Goal: Task Accomplishment & Management: Manage account settings

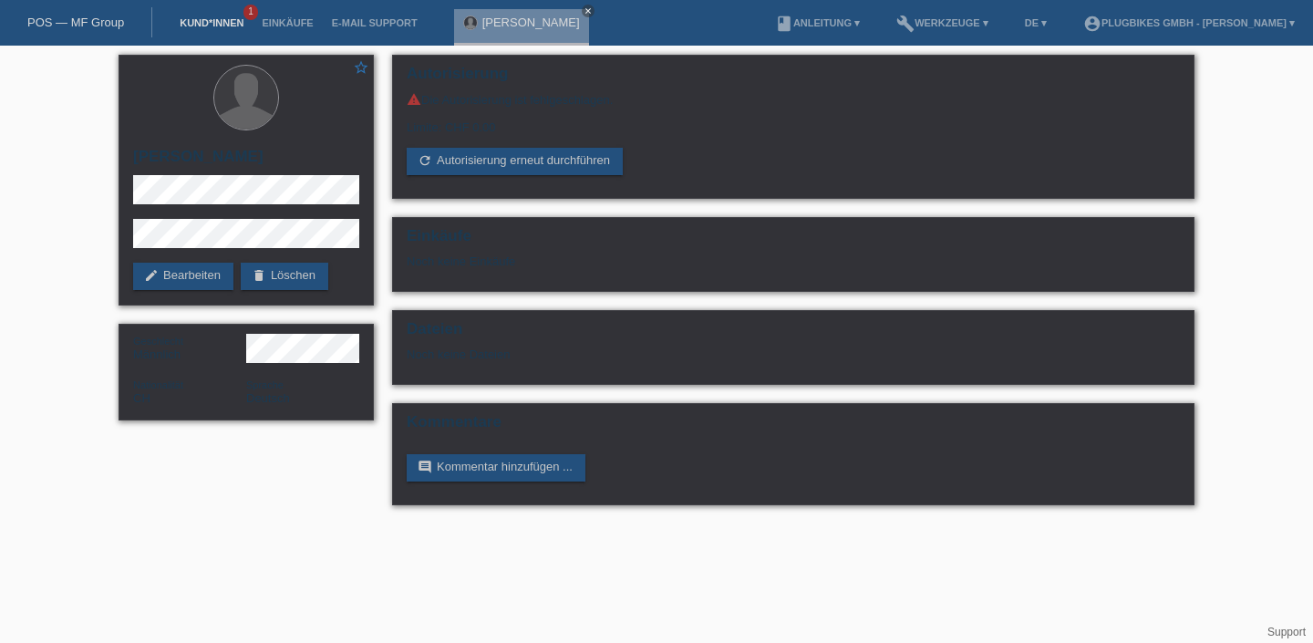
click at [203, 26] on link "Kund*innen" at bounding box center [211, 22] width 82 height 11
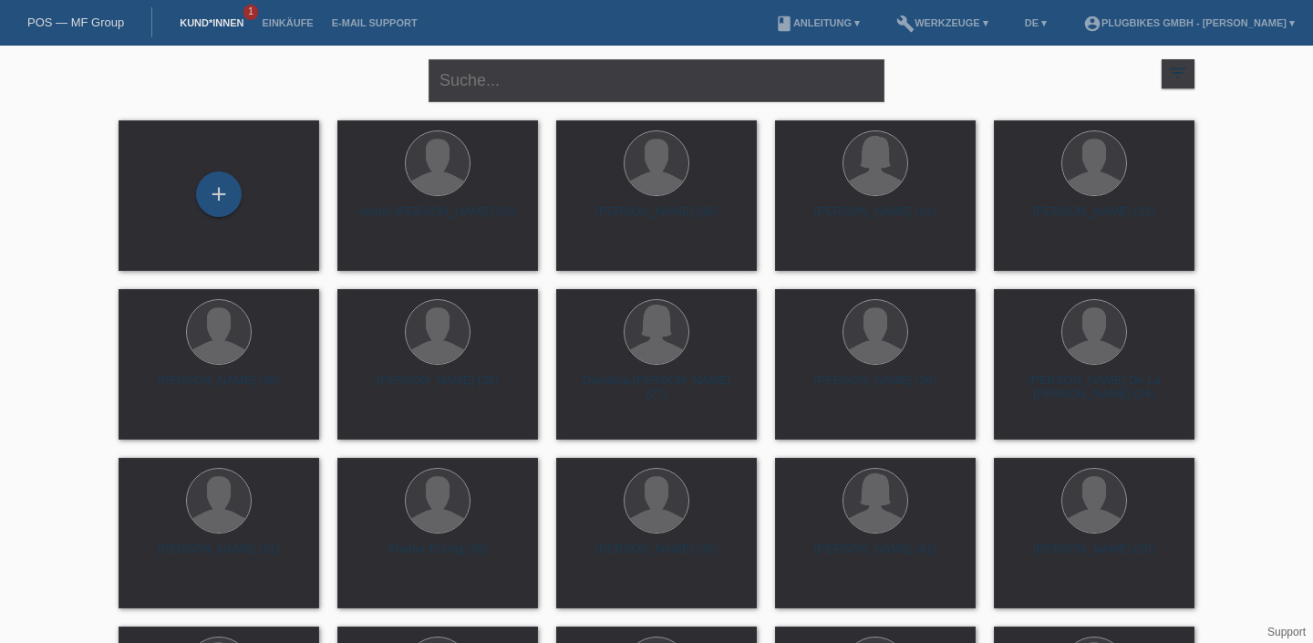
click at [204, 18] on link "Kund*innen" at bounding box center [211, 22] width 82 height 11
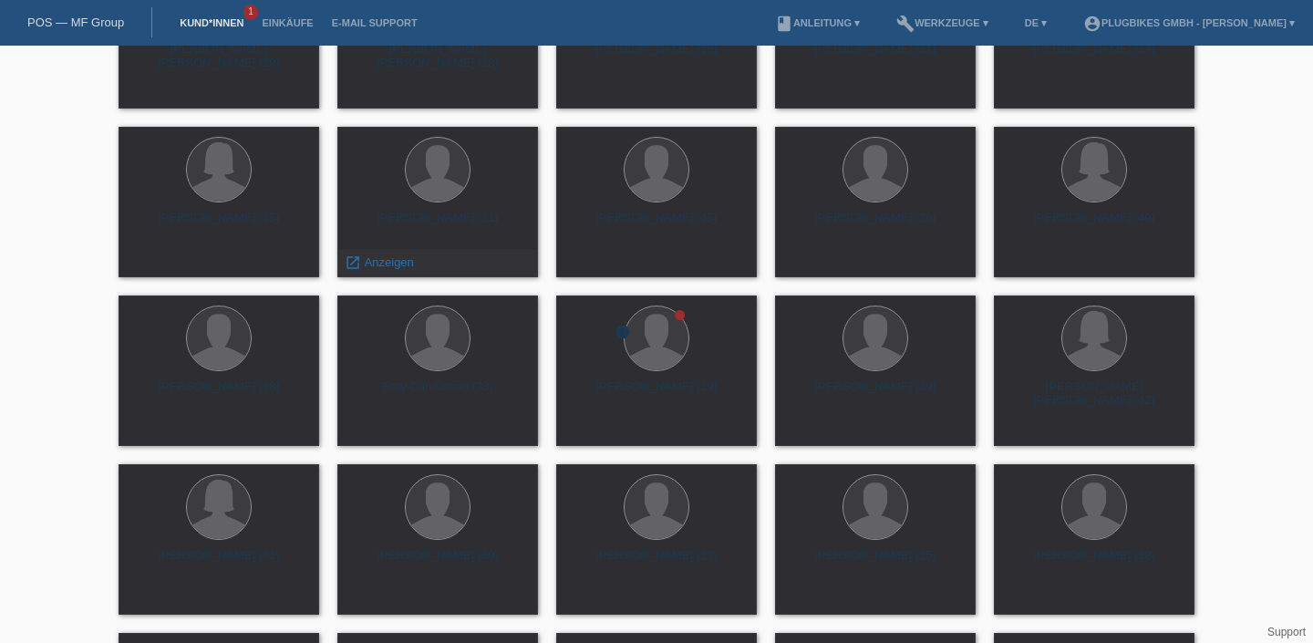
scroll to position [1112, 0]
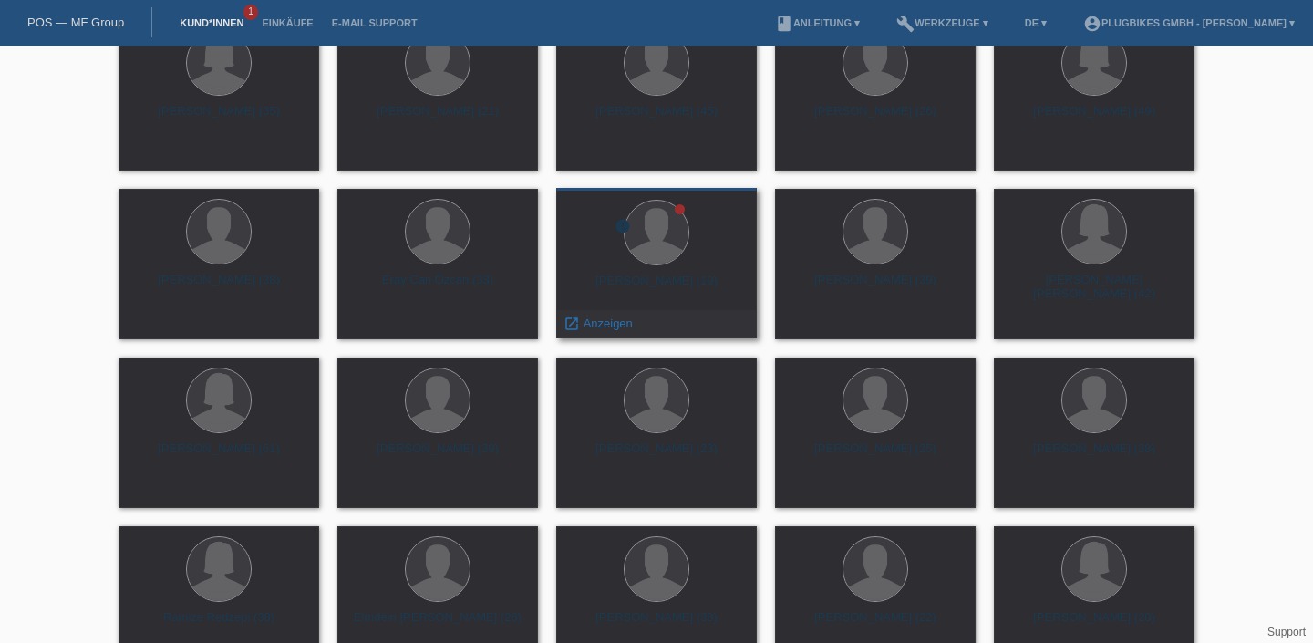
click at [673, 277] on div "[PERSON_NAME] (19)" at bounding box center [656, 288] width 171 height 29
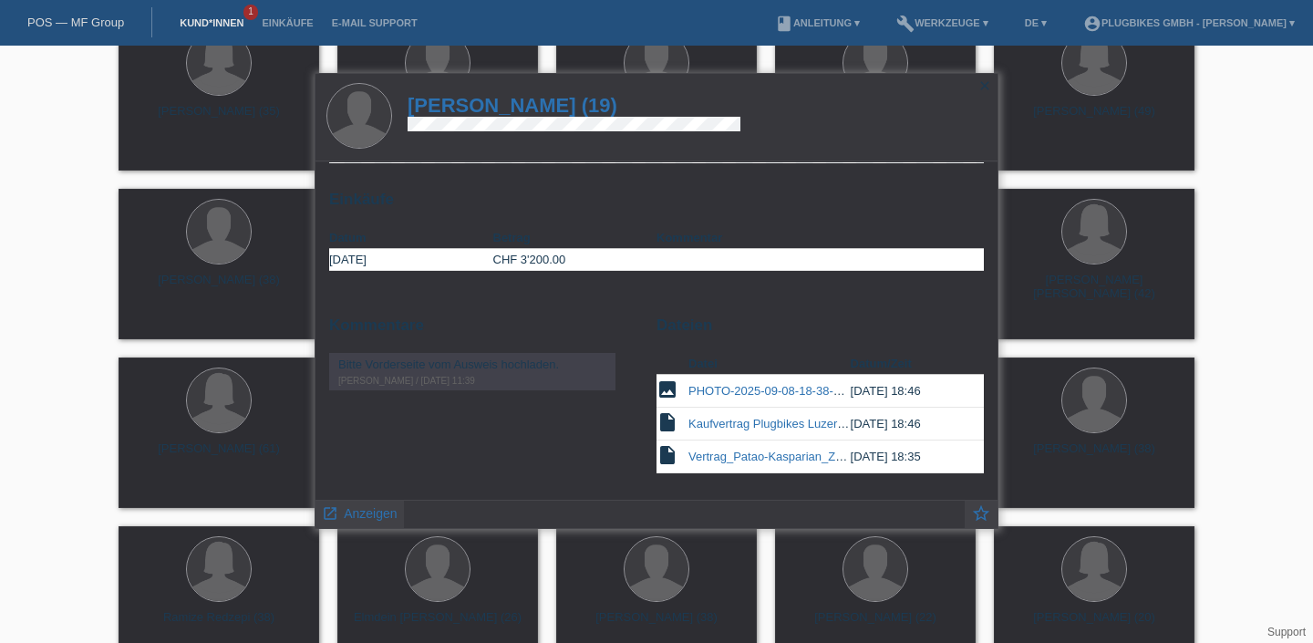
scroll to position [122, 0]
click at [201, 27] on link "Kund*innen" at bounding box center [211, 22] width 82 height 11
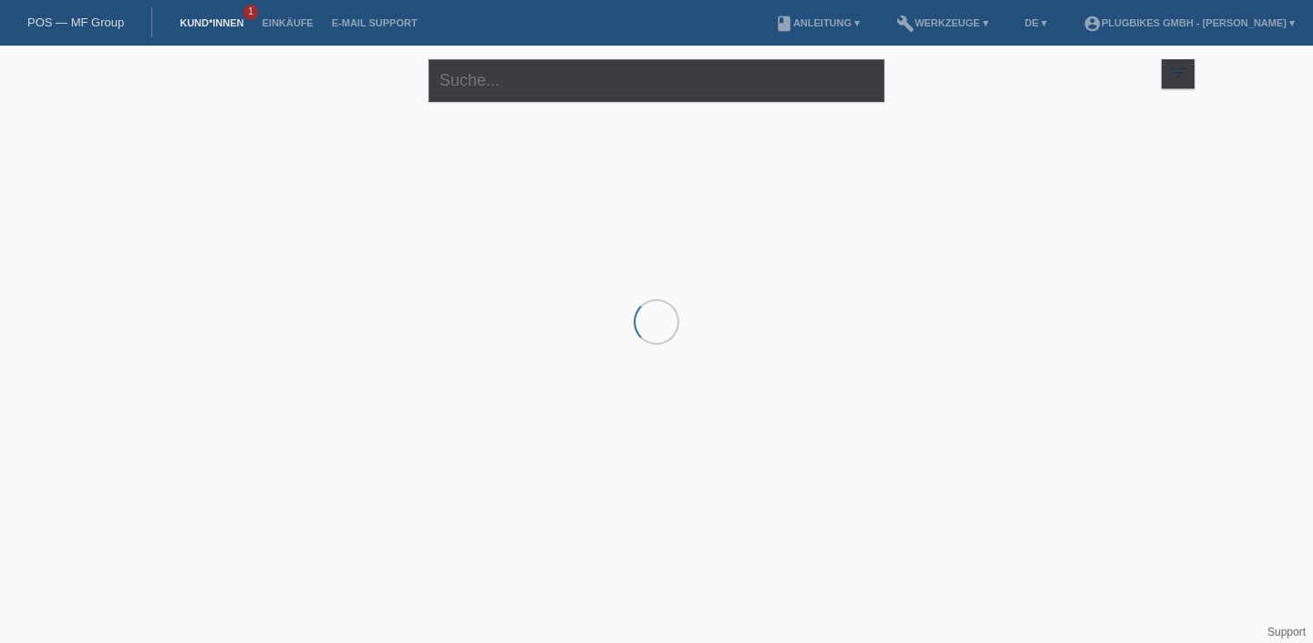
click at [195, 25] on link "Kund*innen" at bounding box center [211, 22] width 82 height 11
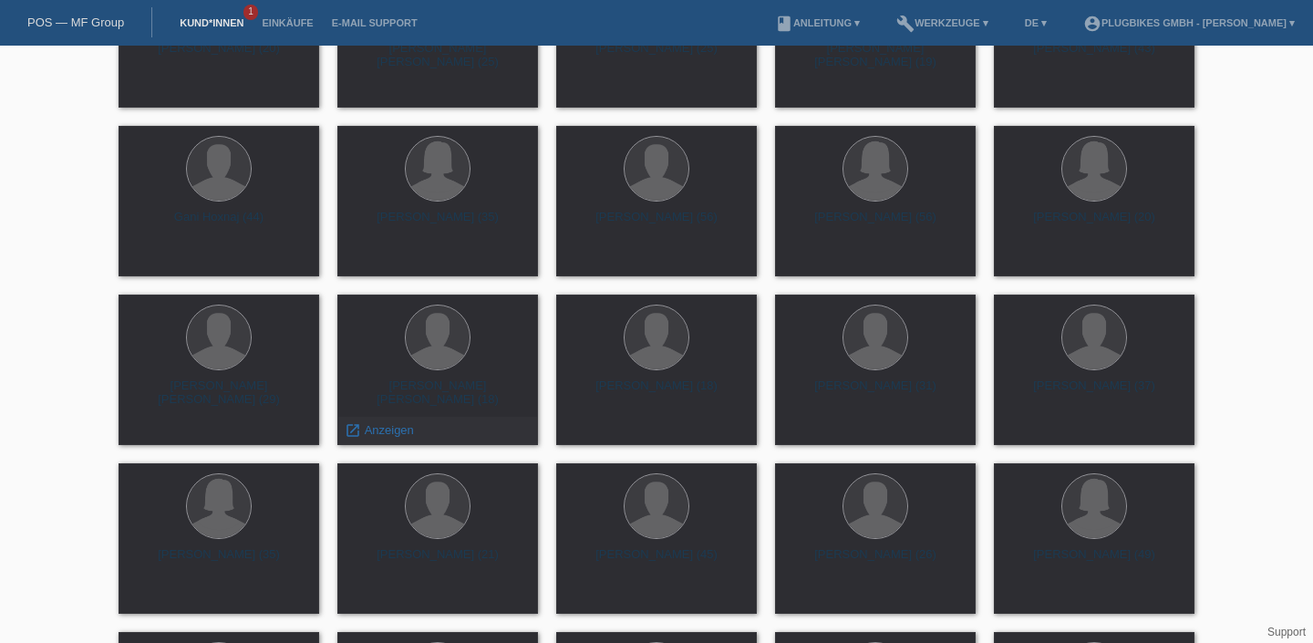
scroll to position [723, 0]
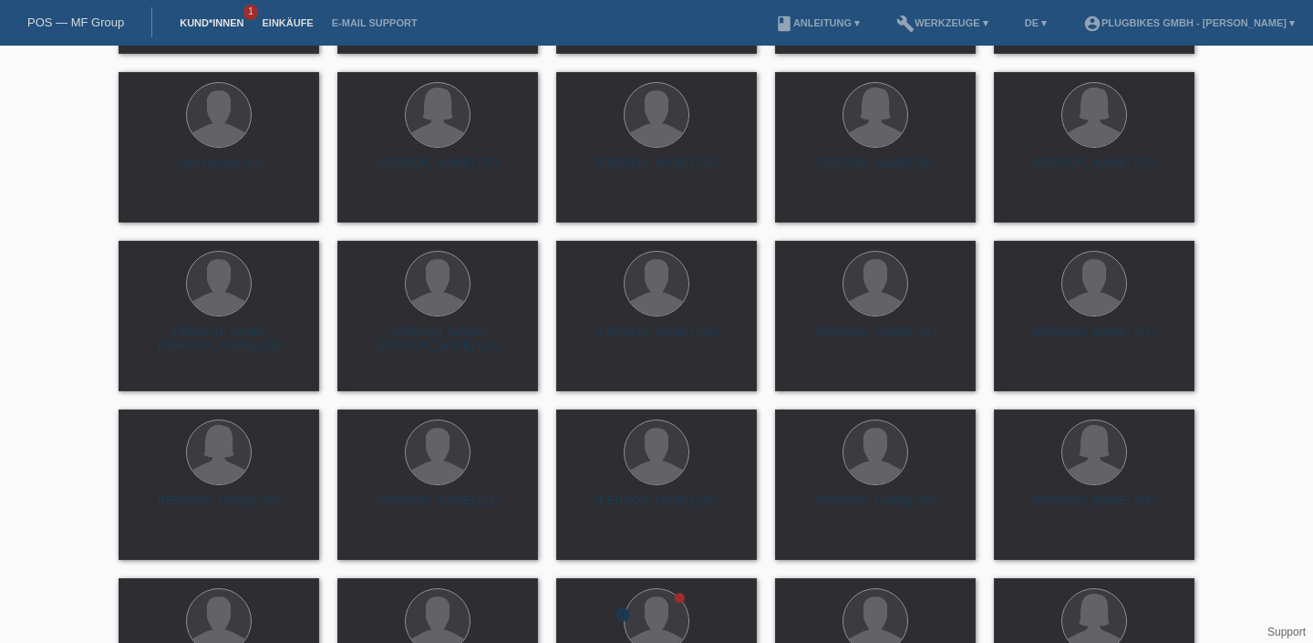
click at [284, 23] on link "Einkäufe" at bounding box center [287, 22] width 69 height 11
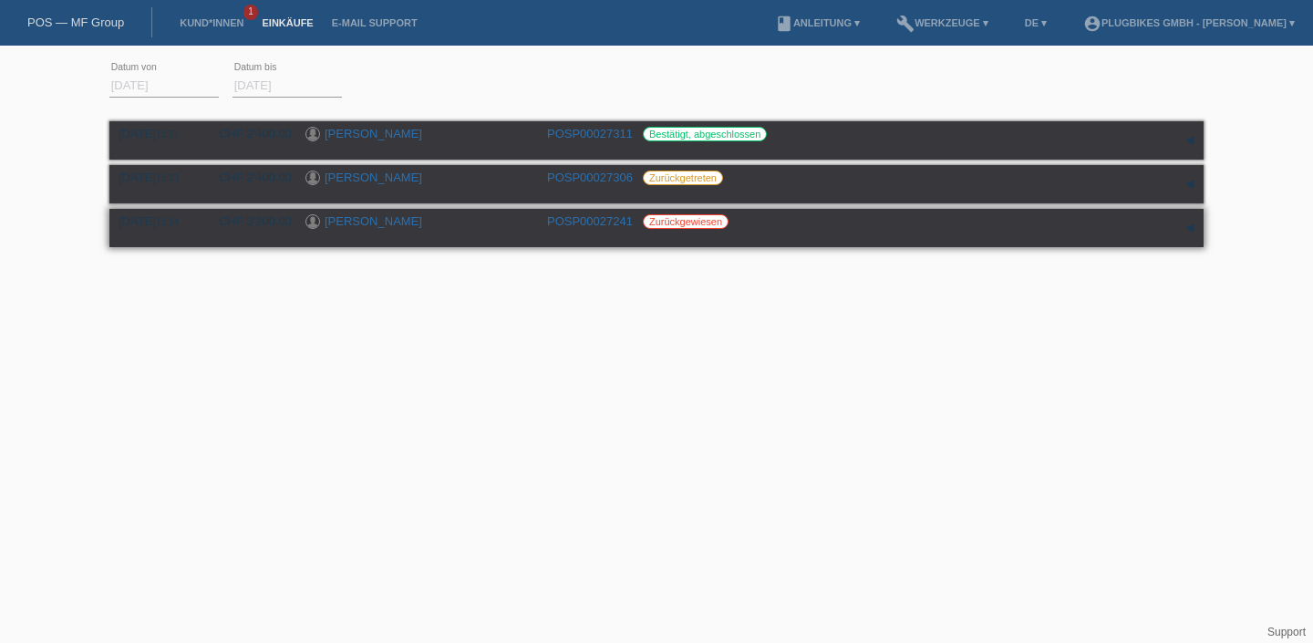
click at [692, 229] on label "Zurückgewiesen" at bounding box center [686, 221] width 86 height 15
click at [802, 242] on div "[DATE] 18:24 CHF 3'200.00 [PERSON_NAME] POSP00027241 Zurückgewiesen" at bounding box center [657, 227] width 1076 height 27
click at [422, 226] on link "[PERSON_NAME]" at bounding box center [374, 221] width 98 height 14
click at [570, 225] on link "POSP00027241" at bounding box center [590, 221] width 86 height 14
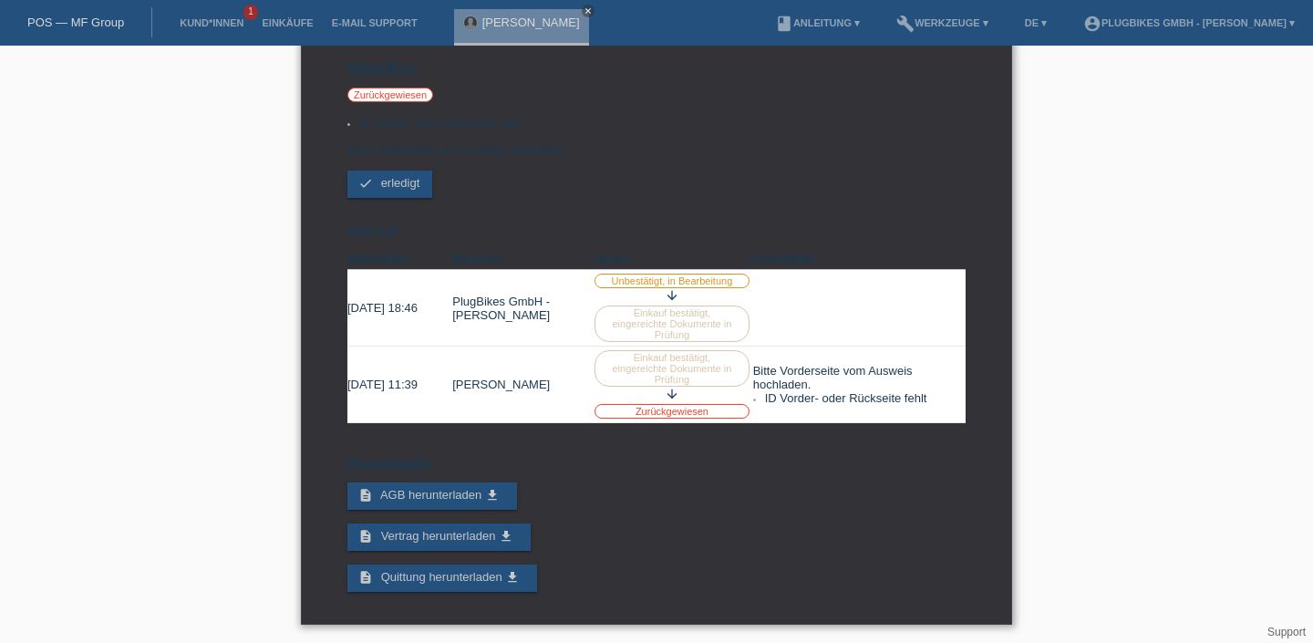
scroll to position [195, 0]
click at [673, 274] on label "Unbestätigt, in Bearbeitung" at bounding box center [671, 281] width 155 height 15
click at [673, 404] on label "Zurückgewiesen" at bounding box center [671, 411] width 155 height 15
click at [667, 363] on label "Einkauf bestätigt, eingereichte Dokumente in Prüfung" at bounding box center [671, 368] width 155 height 36
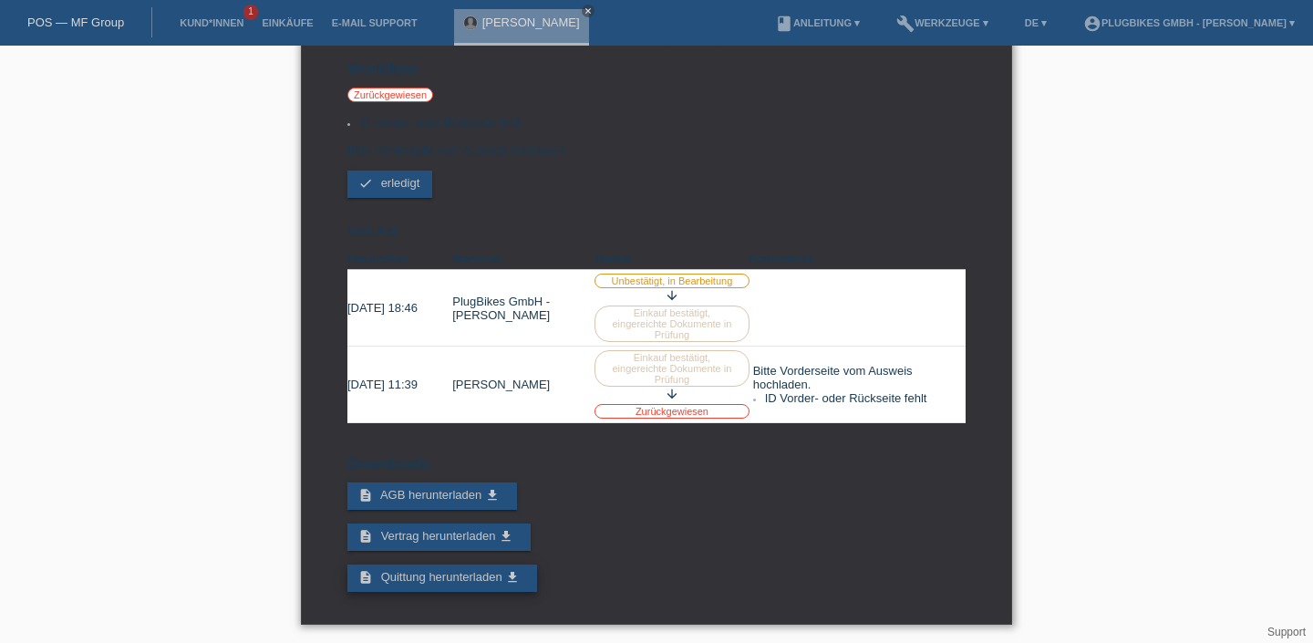
click at [511, 584] on icon "get_app" at bounding box center [512, 577] width 15 height 15
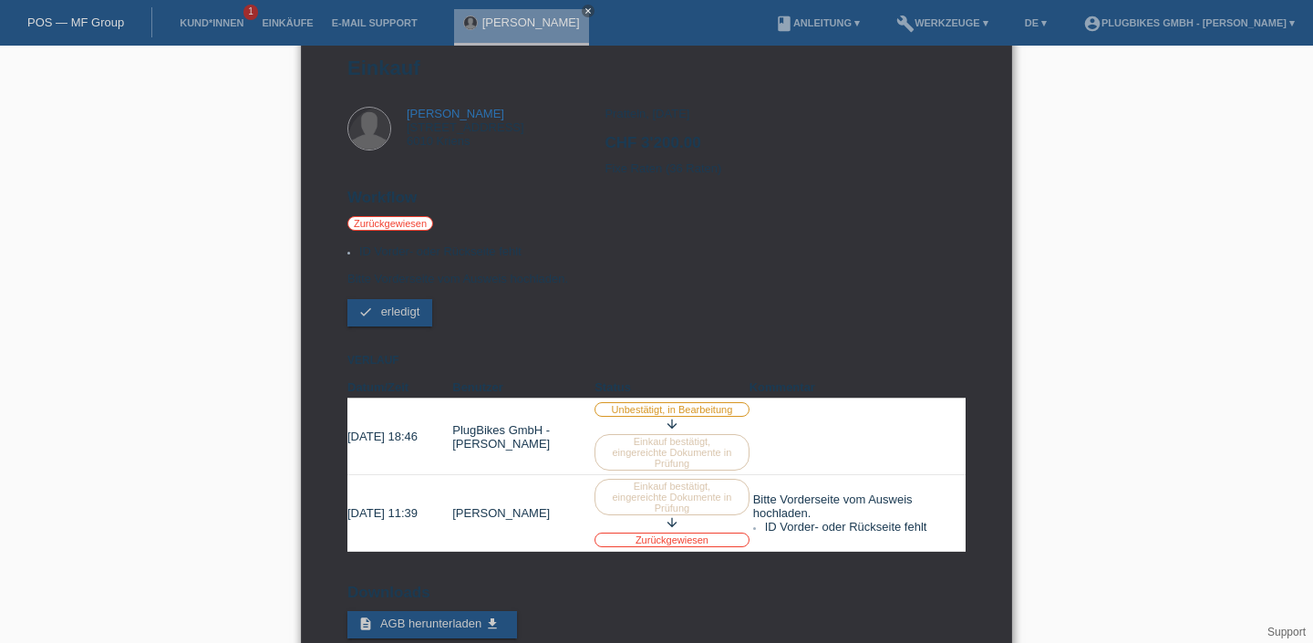
scroll to position [0, 0]
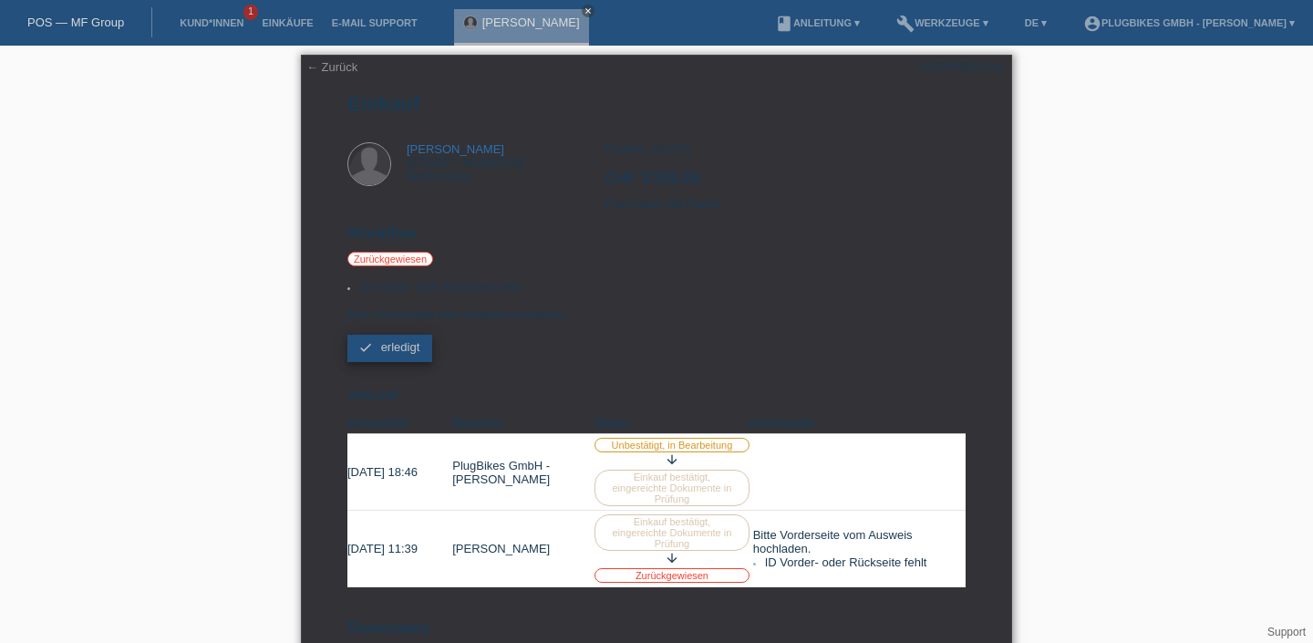
click at [397, 354] on span "erledigt" at bounding box center [400, 347] width 39 height 14
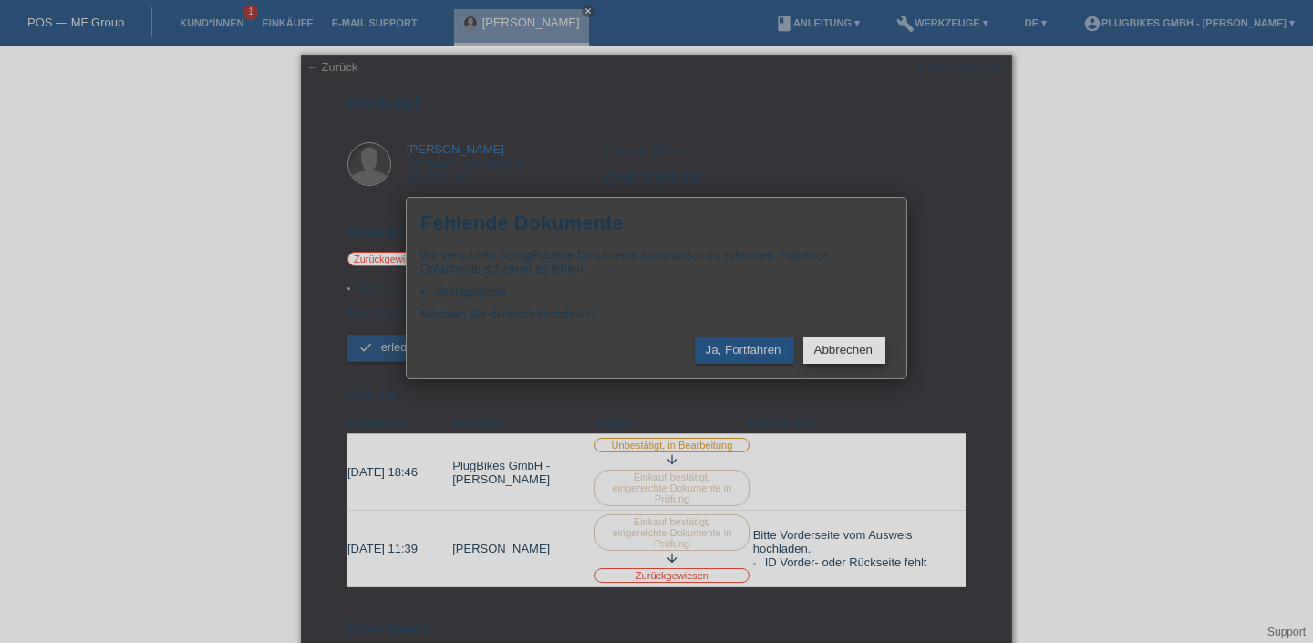
click at [823, 353] on button "Abbrechen" at bounding box center [844, 350] width 82 height 26
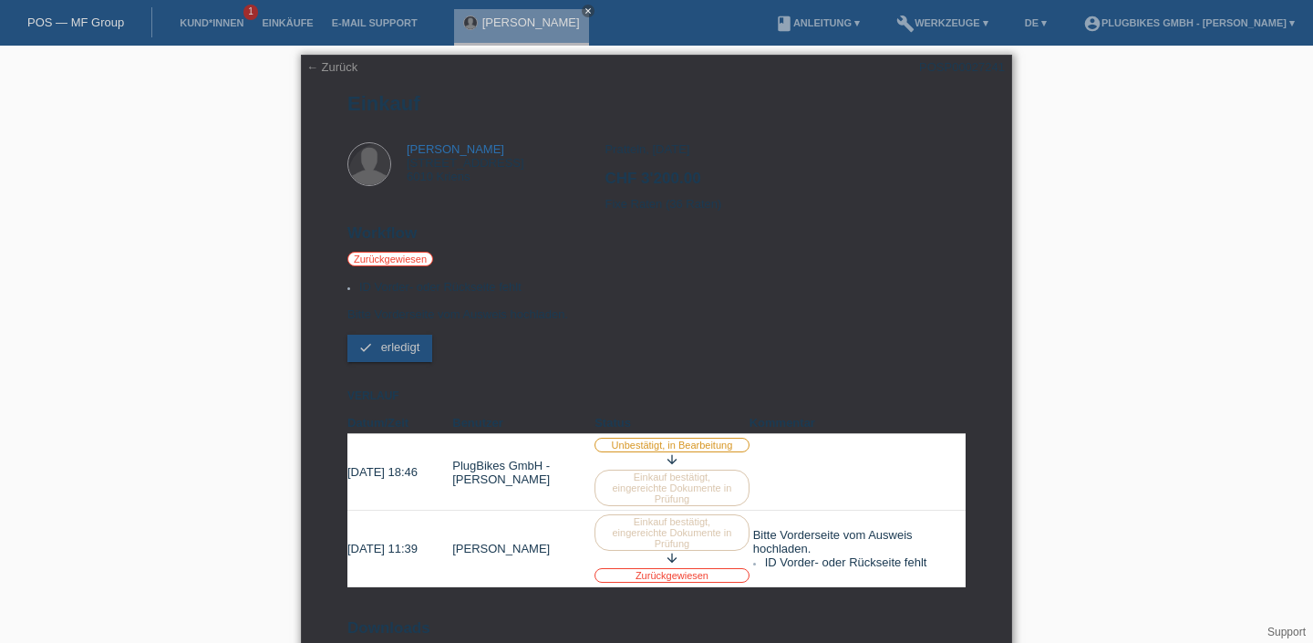
click at [469, 151] on link "Zoe Valentina Patao Kasparian" at bounding box center [456, 149] width 98 height 14
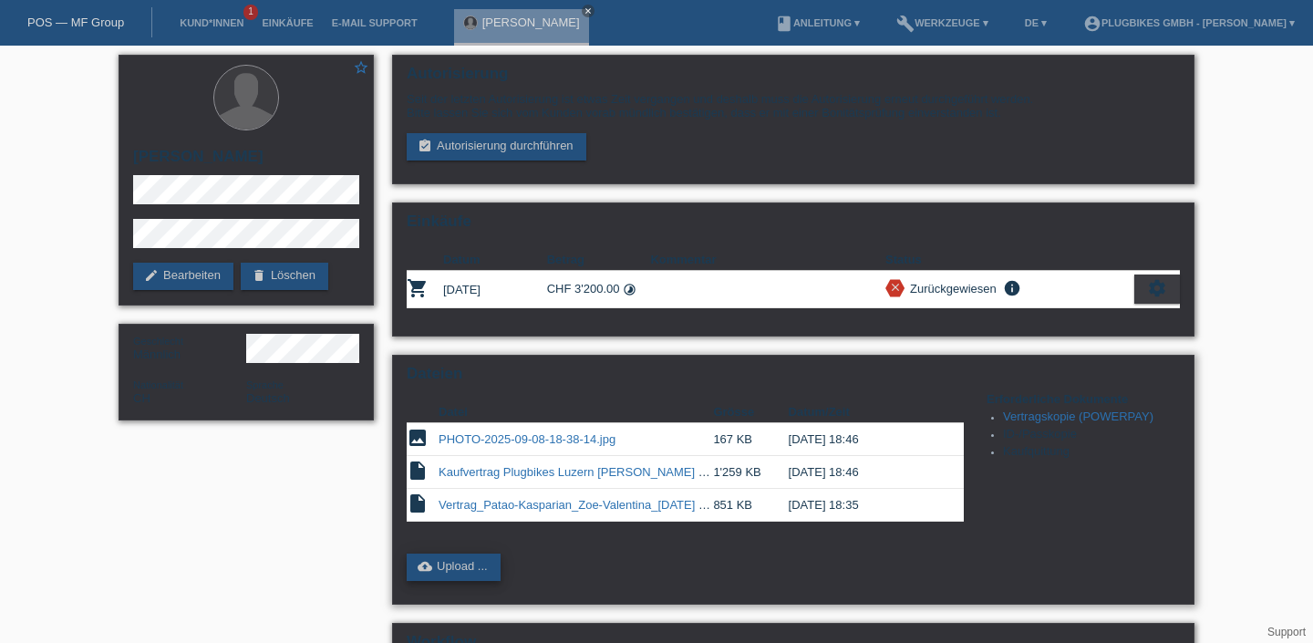
click at [468, 574] on link "cloud_upload Upload ..." at bounding box center [454, 566] width 94 height 27
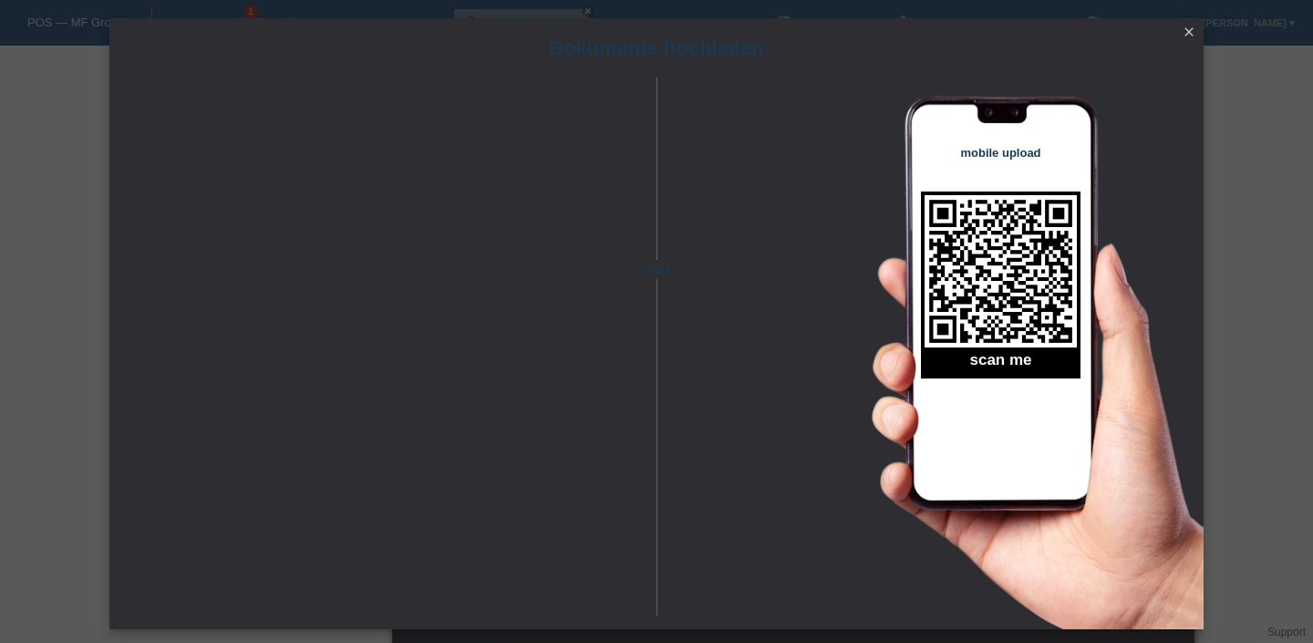
scroll to position [258, 0]
click at [1188, 34] on icon "close" at bounding box center [1189, 32] width 15 height 15
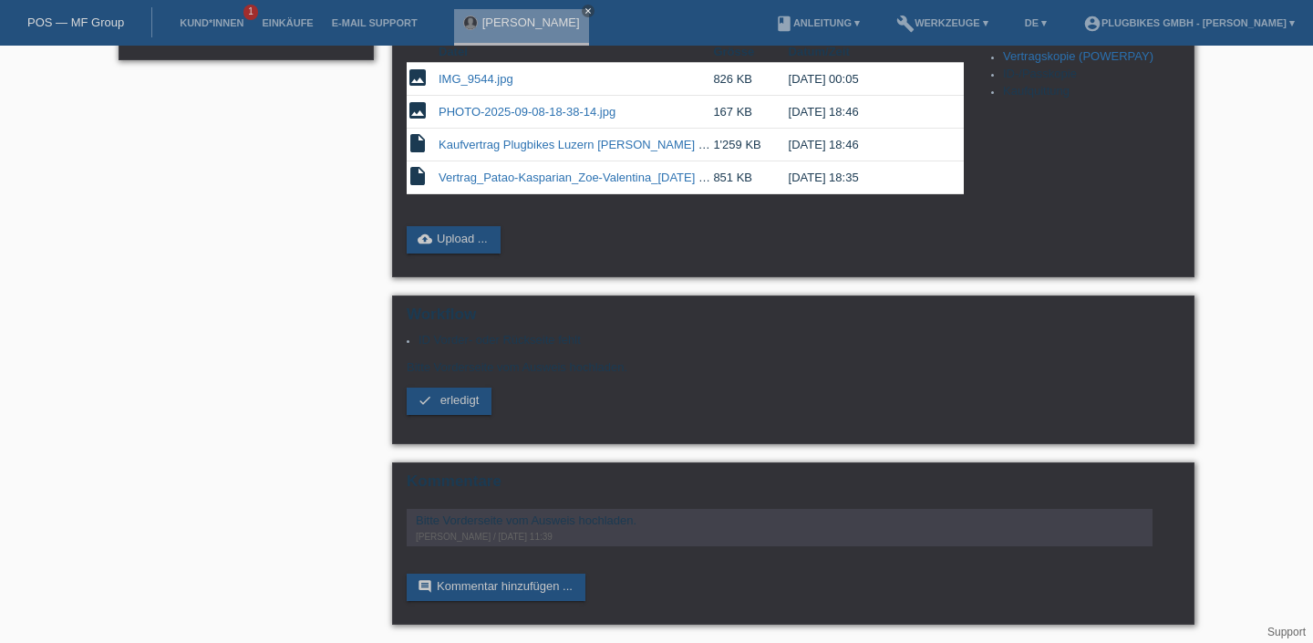
scroll to position [377, 0]
click at [458, 403] on link "check erledigt" at bounding box center [449, 400] width 85 height 27
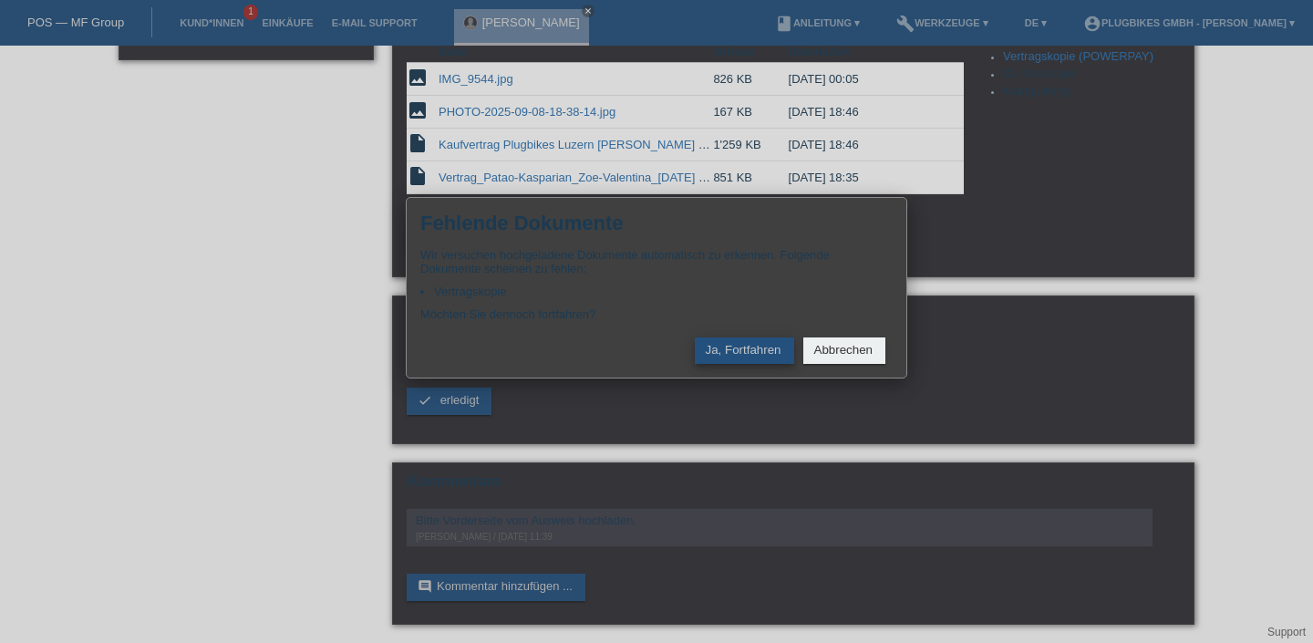
click at [761, 356] on button "Ja, Fortfahren" at bounding box center [744, 350] width 99 height 26
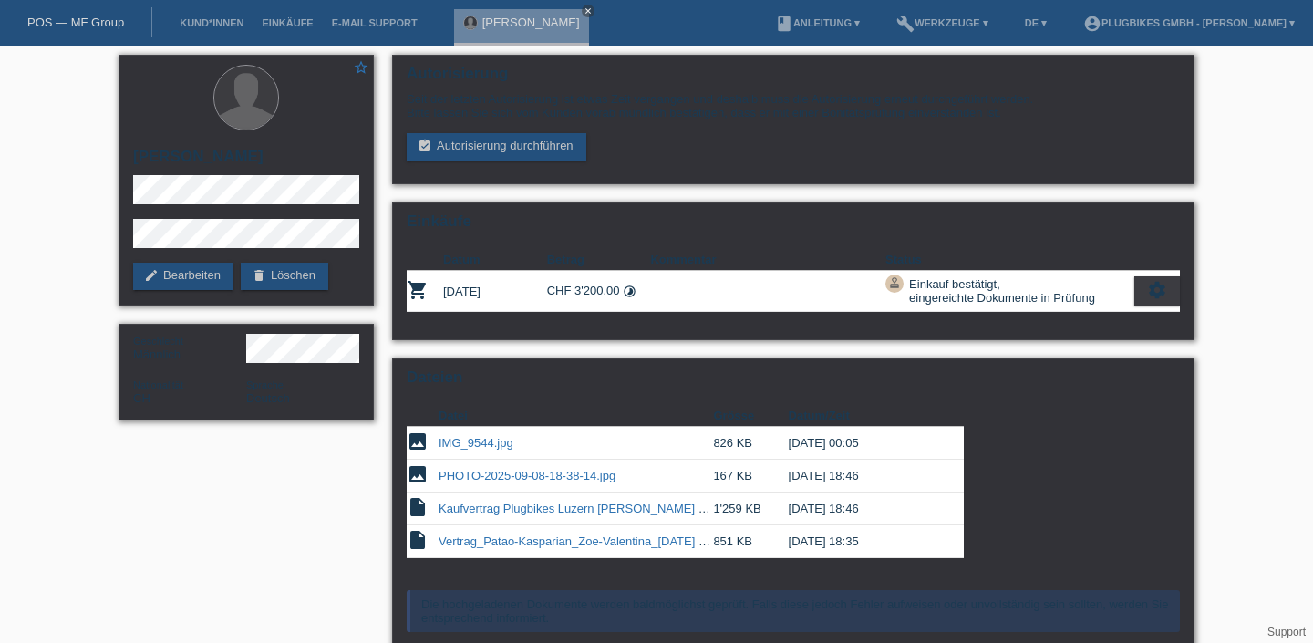
scroll to position [222, 0]
